Goal: Task Accomplishment & Management: Use online tool/utility

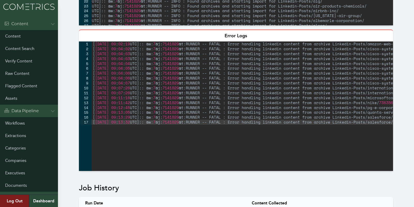
scroll to position [278, 0]
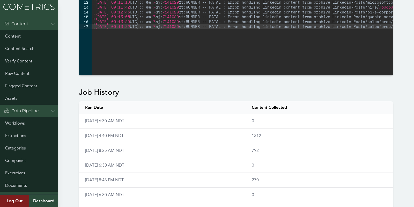
click at [396, 60] on div "Workflow - LinkedIn- Works Disabled Once a day (9am) LinkedIn Archive ESG Theme…" at bounding box center [236, 79] width 326 height 692
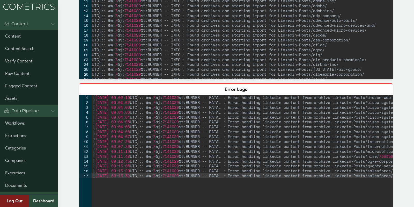
scroll to position [0, 0]
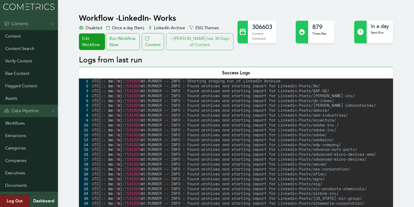
click at [197, 45] on button "Clair last 30 Days of Content" at bounding box center [199, 41] width 67 height 17
click at [10, 122] on link "Workflows" at bounding box center [29, 123] width 58 height 12
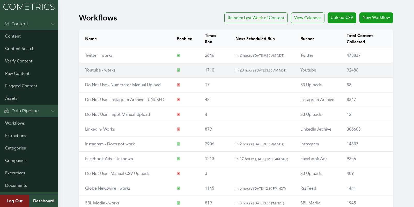
click at [106, 68] on link "Youtube - works" at bounding box center [100, 69] width 30 height 5
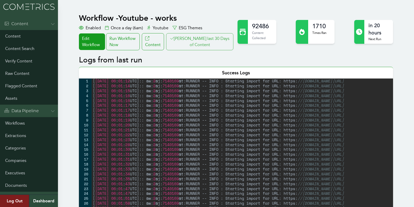
click at [210, 45] on button "[PERSON_NAME] last 30 Days of Content" at bounding box center [199, 41] width 67 height 17
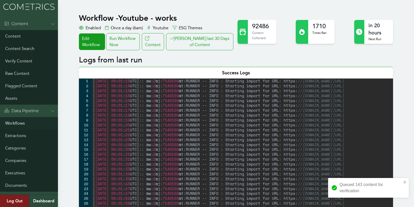
click at [16, 123] on link "Workflows" at bounding box center [29, 123] width 58 height 12
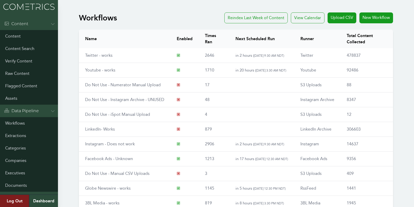
scroll to position [60, 0]
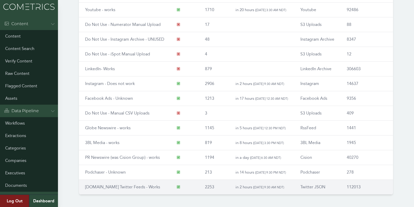
click at [103, 184] on link "RSS.app Twitter Feeds - Works" at bounding box center [122, 186] width 75 height 5
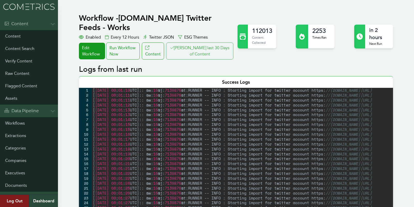
click at [215, 42] on button "[PERSON_NAME] last 30 Days of Content" at bounding box center [199, 50] width 67 height 17
click at [11, 2] on img at bounding box center [29, 6] width 58 height 13
